Goal: Check status: Check status

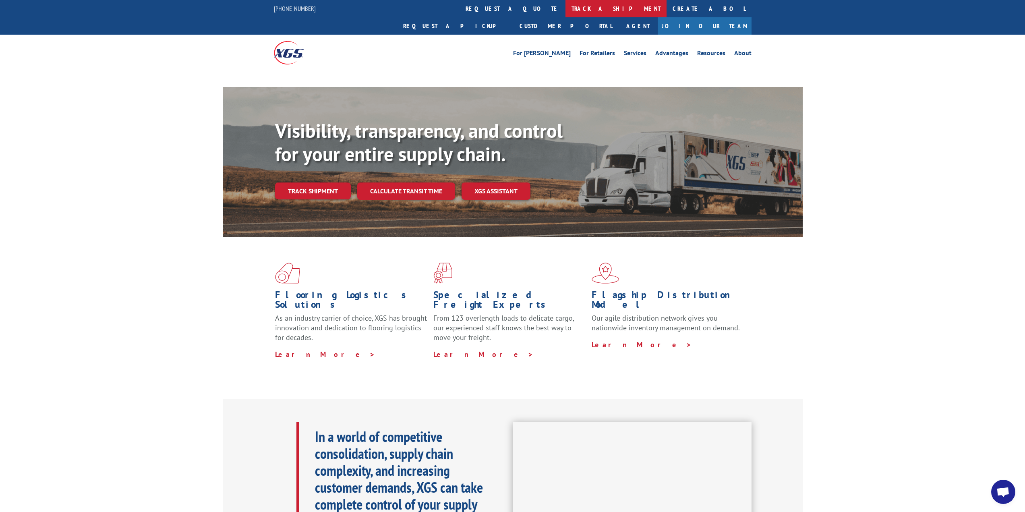
click at [565, 10] on link "track a shipment" at bounding box center [615, 8] width 101 height 17
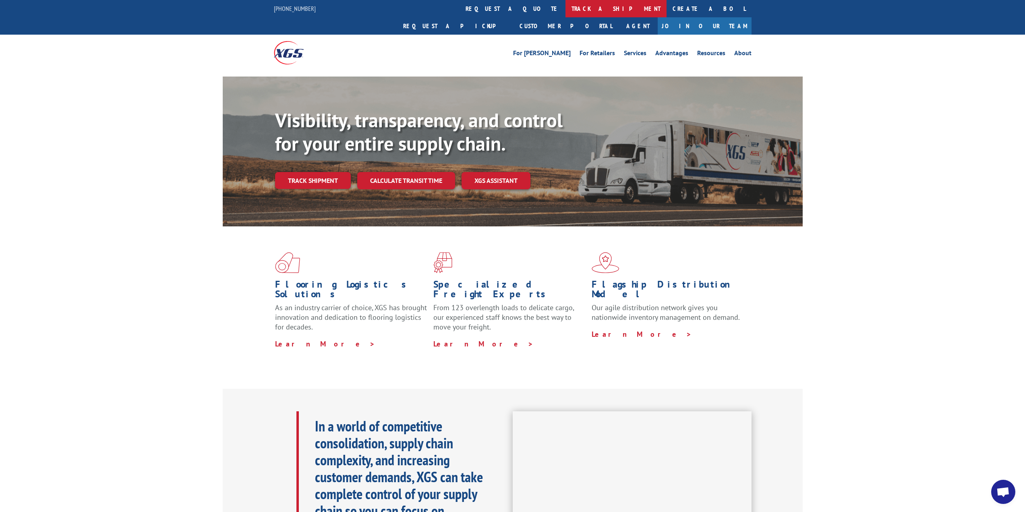
click at [565, 8] on link "track a shipment" at bounding box center [615, 8] width 101 height 17
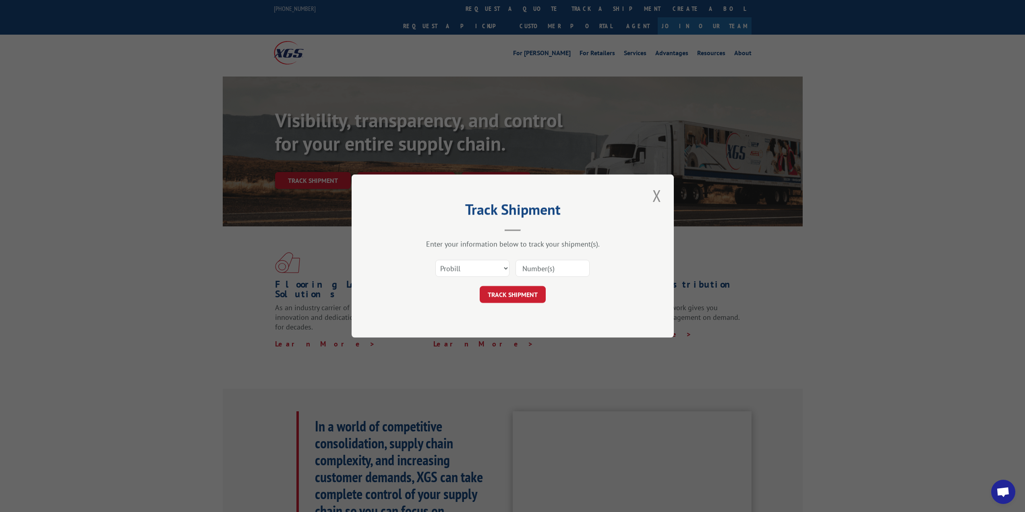
click at [554, 265] on input at bounding box center [552, 268] width 74 height 17
paste input "6200030792"
type input "6200030792"
click at [479, 269] on select "Select category... Probill BOL PO" at bounding box center [472, 268] width 74 height 17
select select "bol"
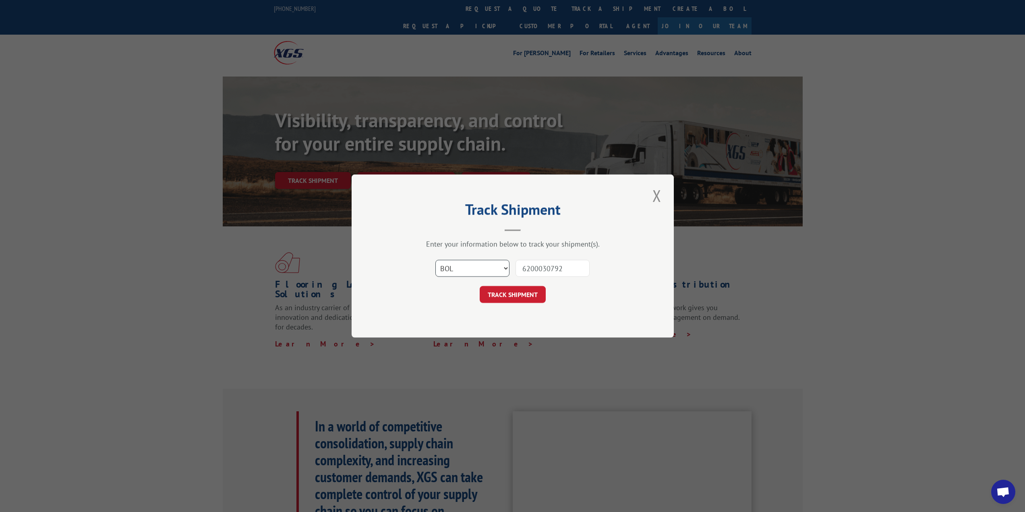
click at [435, 260] on select "Select category... Probill BOL PO" at bounding box center [472, 268] width 74 height 17
click at [523, 298] on button "TRACK SHIPMENT" at bounding box center [513, 294] width 66 height 17
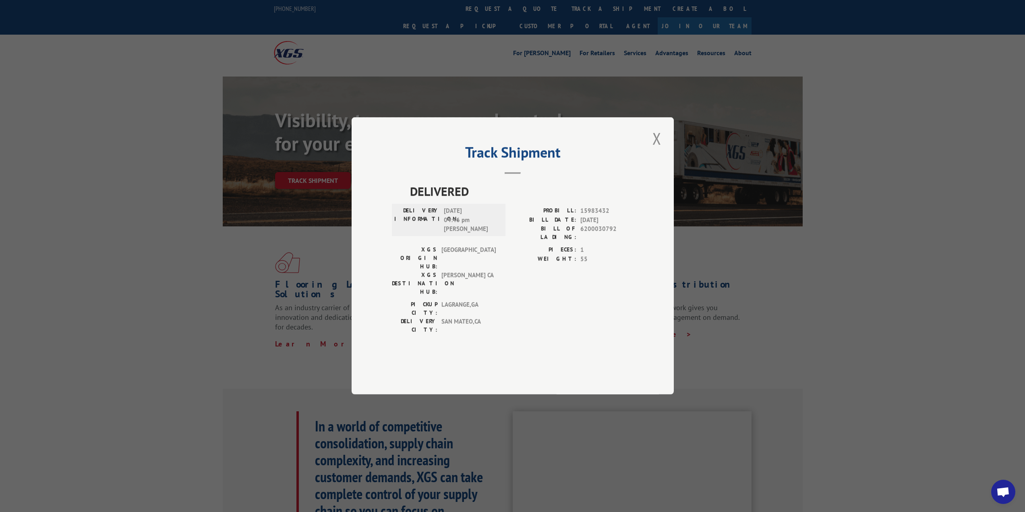
click at [439, 201] on span "DELIVERED" at bounding box center [521, 191] width 223 height 18
copy span "DELIVERED"
